Goal: Task Accomplishment & Management: Complete application form

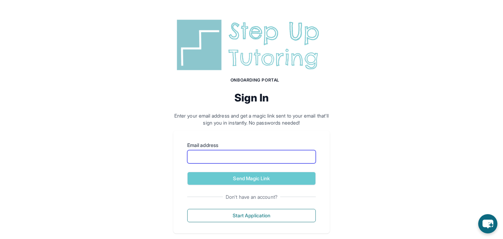
click at [211, 159] on input "Email address" at bounding box center [251, 156] width 129 height 13
type input "**********"
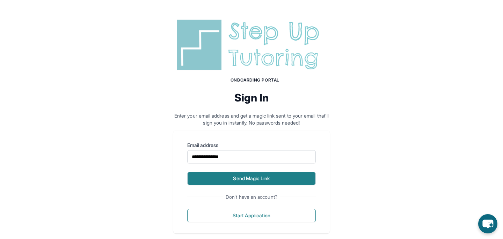
click at [242, 174] on button "Send Magic Link" at bounding box center [251, 178] width 129 height 13
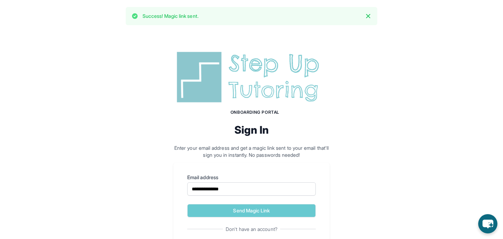
scroll to position [43, 0]
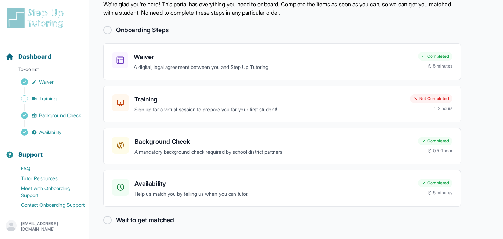
scroll to position [25, 0]
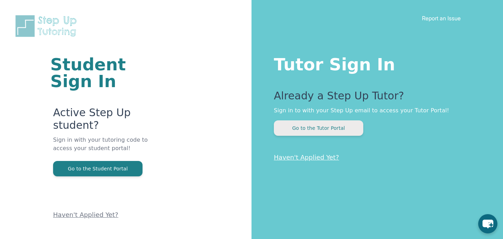
click at [342, 131] on button "Go to the Tutor Portal" at bounding box center [318, 127] width 89 height 15
click at [303, 133] on button "Go to the Tutor Portal" at bounding box center [318, 127] width 89 height 15
